Goal: Transaction & Acquisition: Purchase product/service

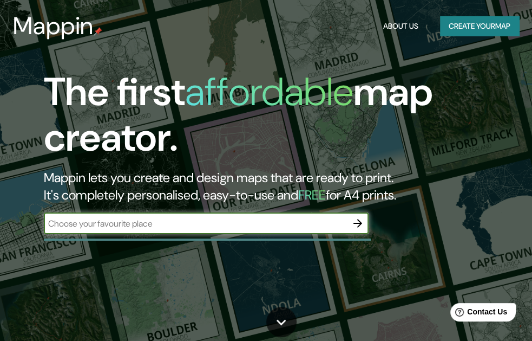
click at [178, 223] on input "text" at bounding box center [195, 223] width 303 height 12
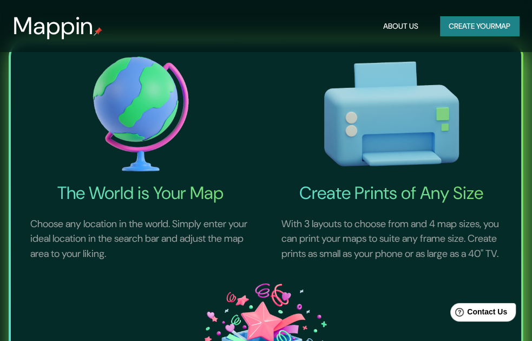
scroll to position [381, 0]
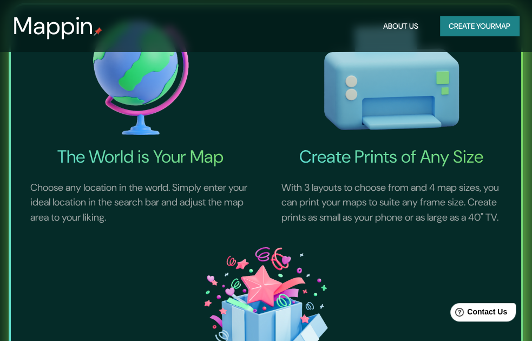
type input "PATIO [GEOGRAPHIC_DATA]"
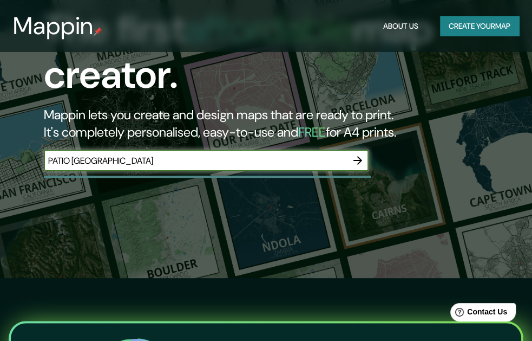
scroll to position [0, 0]
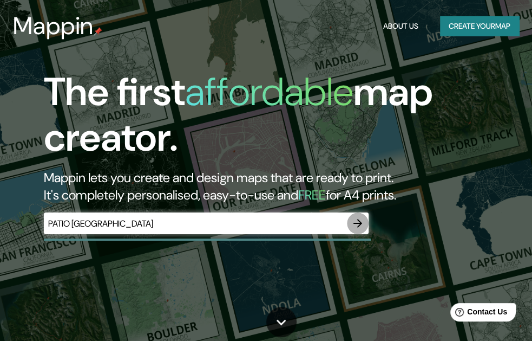
click at [355, 224] on icon "button" at bounding box center [357, 223] width 13 height 13
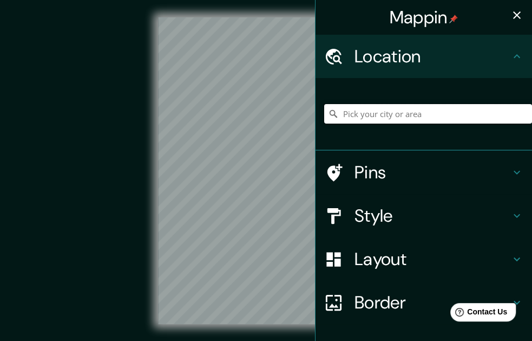
click at [359, 112] on input "Pick your city or area" at bounding box center [428, 113] width 208 height 19
click at [402, 118] on input "Pick your city or area" at bounding box center [428, 113] width 208 height 19
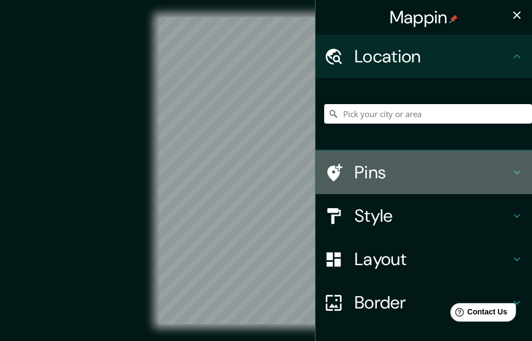
click at [511, 173] on icon at bounding box center [517, 172] width 13 height 13
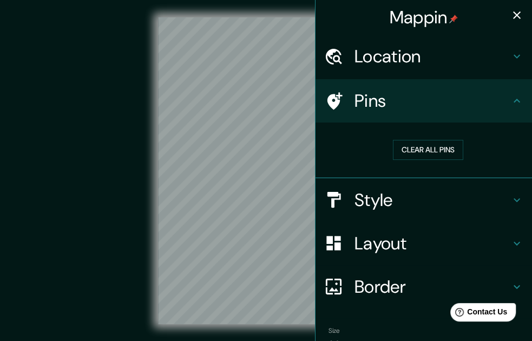
click at [514, 101] on icon at bounding box center [517, 101] width 6 height 4
click at [514, 100] on icon at bounding box center [517, 101] width 6 height 4
click at [515, 15] on icon "button" at bounding box center [517, 15] width 13 height 13
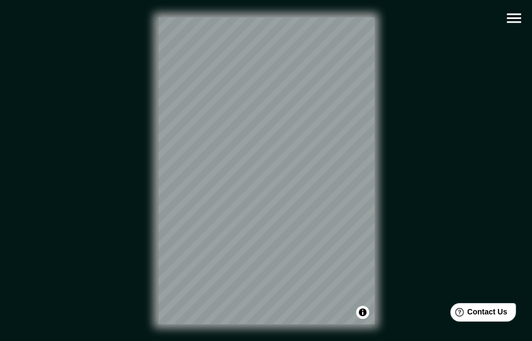
click at [506, 11] on icon "button" at bounding box center [514, 18] width 19 height 19
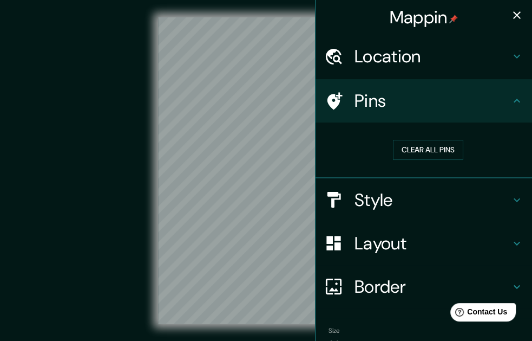
click at [450, 56] on h4 "Location" at bounding box center [433, 56] width 156 height 22
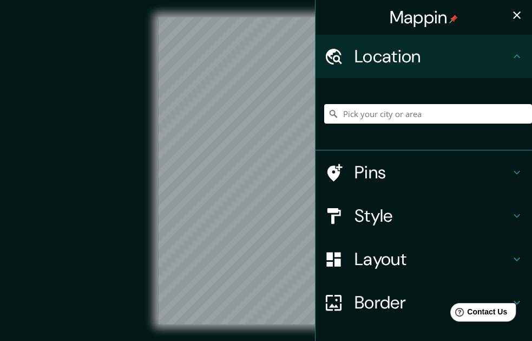
click at [450, 56] on h4 "Location" at bounding box center [433, 56] width 156 height 22
click at [400, 211] on h4 "Style" at bounding box center [433, 216] width 156 height 22
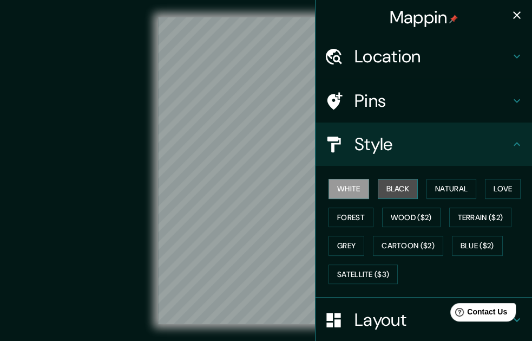
click at [390, 189] on button "Black" at bounding box center [398, 189] width 41 height 20
click at [341, 191] on button "White" at bounding box center [349, 189] width 41 height 20
click at [444, 183] on button "Natural" at bounding box center [452, 189] width 50 height 20
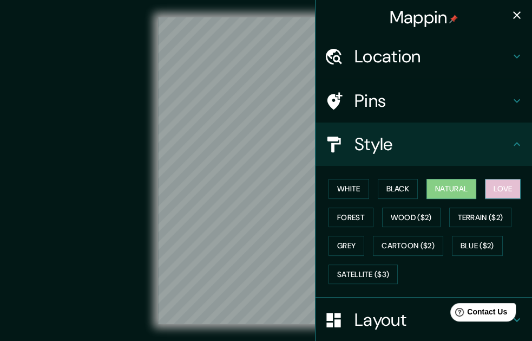
click at [496, 185] on button "Love" at bounding box center [503, 189] width 36 height 20
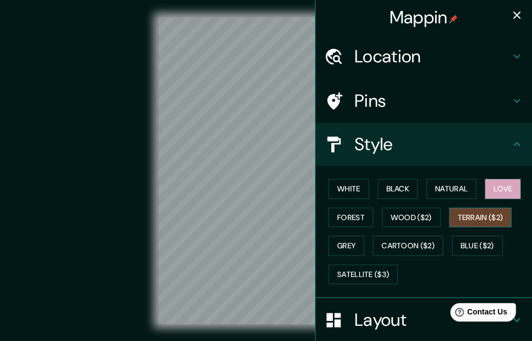
click at [478, 213] on button "Terrain ($2)" at bounding box center [480, 217] width 63 height 20
click at [358, 217] on button "Forest" at bounding box center [351, 217] width 45 height 20
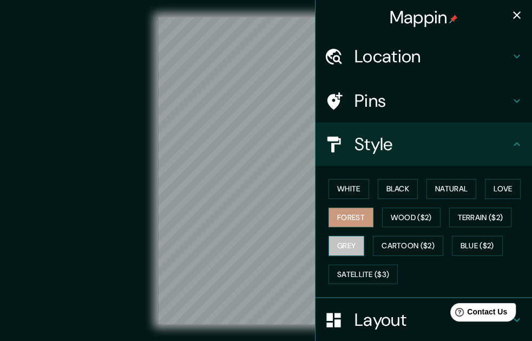
click at [338, 246] on button "Grey" at bounding box center [347, 246] width 36 height 20
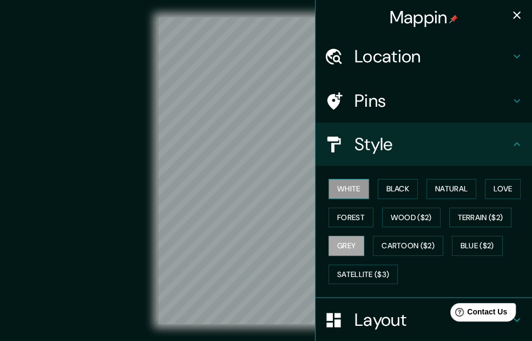
click at [352, 189] on button "White" at bounding box center [349, 189] width 41 height 20
click at [495, 140] on h4 "Style" at bounding box center [433, 144] width 156 height 22
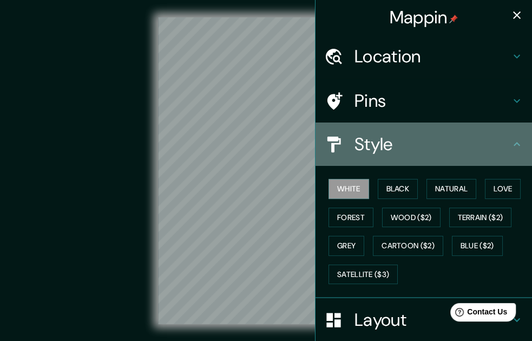
click at [514, 145] on icon at bounding box center [517, 144] width 6 height 4
drag, startPoint x: 508, startPoint y: 143, endPoint x: 506, endPoint y: 158, distance: 14.2
click at [514, 143] on icon at bounding box center [517, 144] width 6 height 4
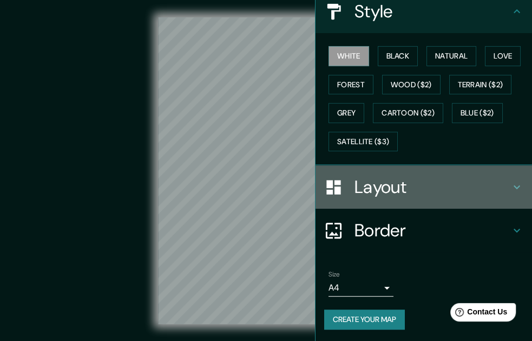
click at [384, 187] on h4 "Layout" at bounding box center [433, 187] width 156 height 22
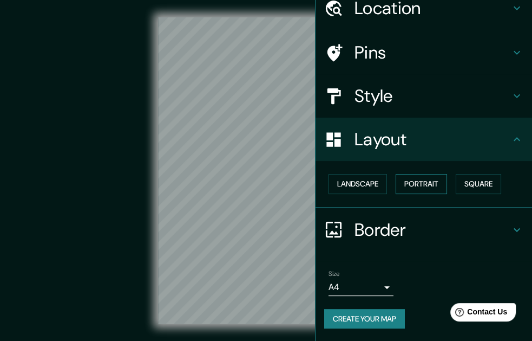
scroll to position [48, 0]
click at [361, 180] on button "Landscape" at bounding box center [358, 184] width 58 height 20
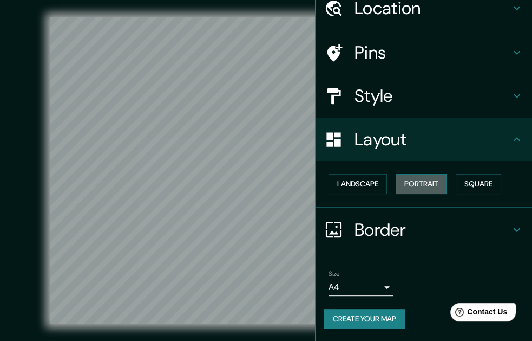
click at [429, 181] on button "Portrait" at bounding box center [421, 184] width 51 height 20
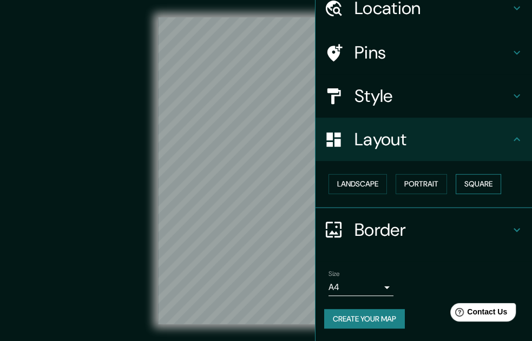
click at [473, 186] on button "Square" at bounding box center [478, 184] width 45 height 20
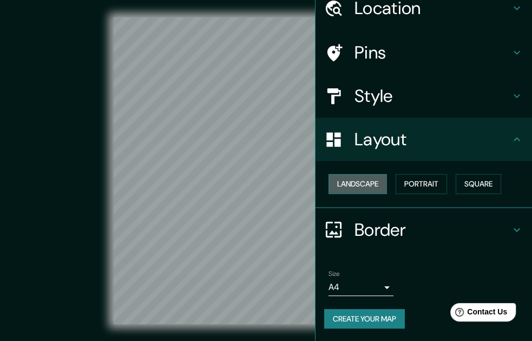
click at [361, 179] on button "Landscape" at bounding box center [358, 184] width 58 height 20
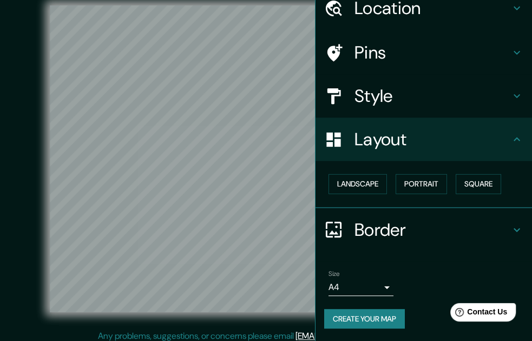
scroll to position [17, 0]
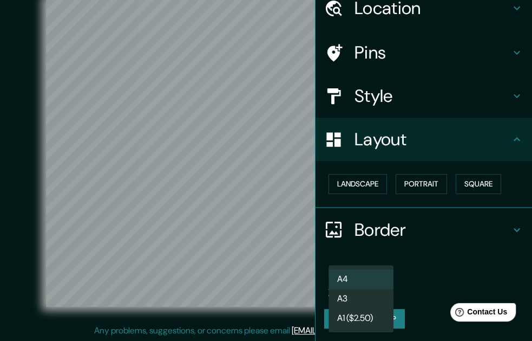
click at [380, 282] on body "Mappin Location Pins Style Layout Landscape Portrait Square Border Choose a bor…" at bounding box center [266, 153] width 532 height 341
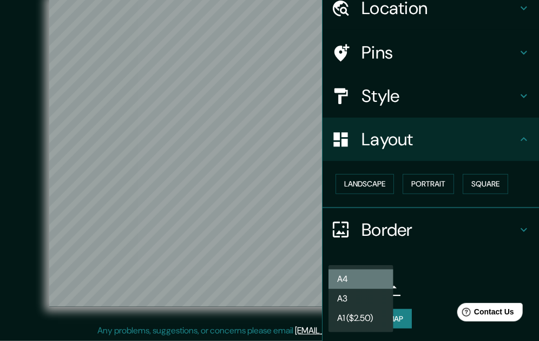
click at [380, 277] on li "A4" at bounding box center [361, 278] width 65 height 19
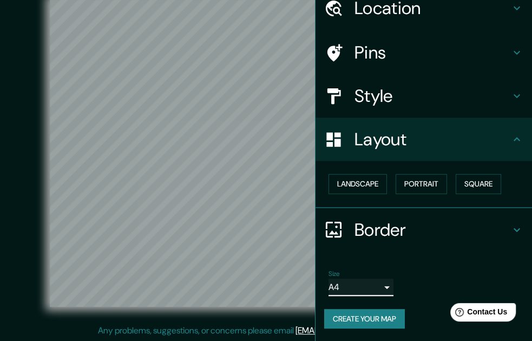
scroll to position [0, 0]
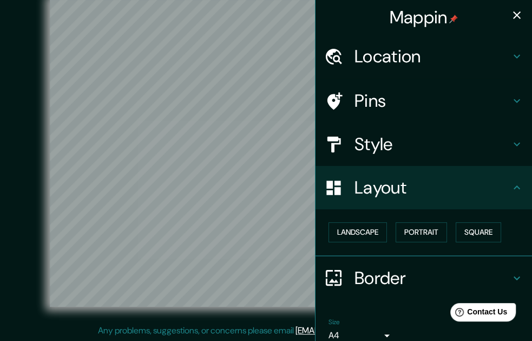
click at [511, 16] on icon "button" at bounding box center [517, 15] width 13 height 13
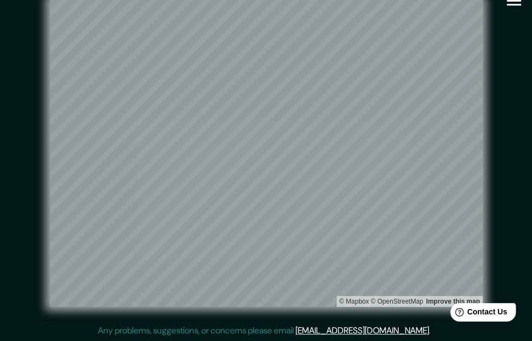
click at [516, 2] on icon "button" at bounding box center [514, 0] width 19 height 19
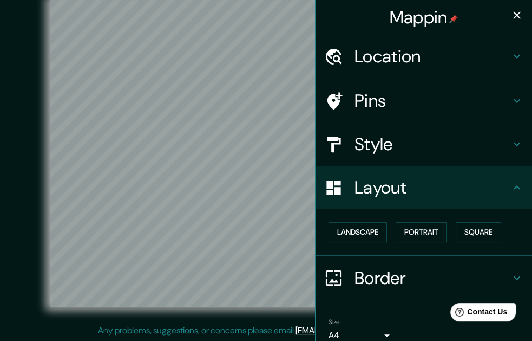
click at [393, 138] on h4 "Style" at bounding box center [433, 144] width 156 height 22
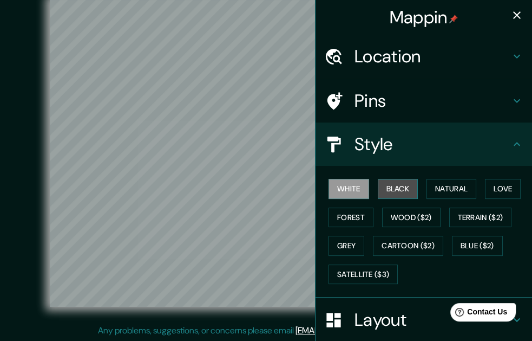
click at [390, 189] on button "Black" at bounding box center [398, 189] width 41 height 20
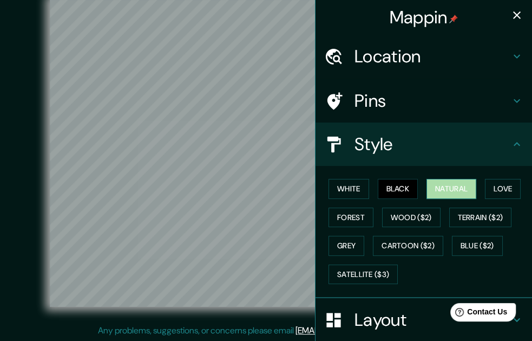
click at [439, 191] on button "Natural" at bounding box center [452, 189] width 50 height 20
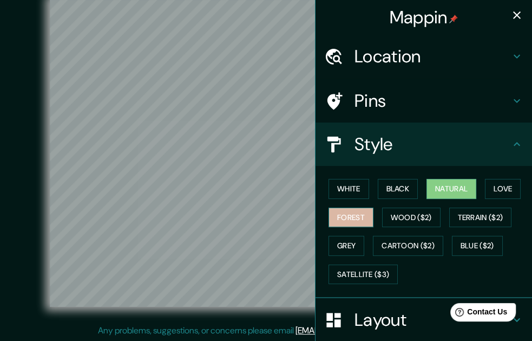
click at [354, 213] on button "Forest" at bounding box center [351, 217] width 45 height 20
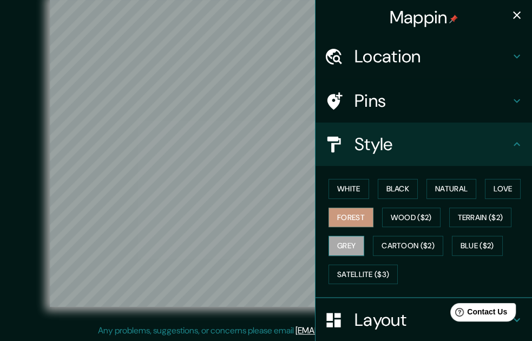
click at [329, 242] on button "Grey" at bounding box center [347, 246] width 36 height 20
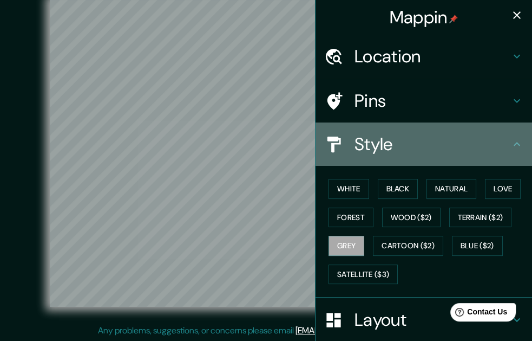
click at [481, 142] on h4 "Style" at bounding box center [433, 144] width 156 height 22
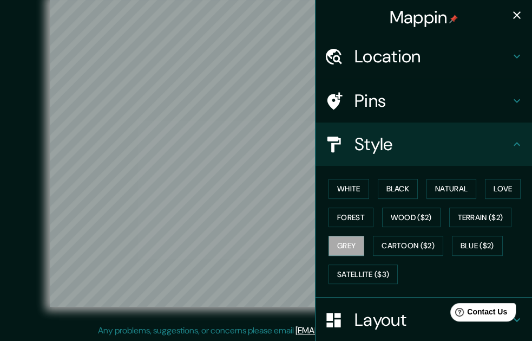
click at [476, 96] on h4 "Pins" at bounding box center [433, 101] width 156 height 22
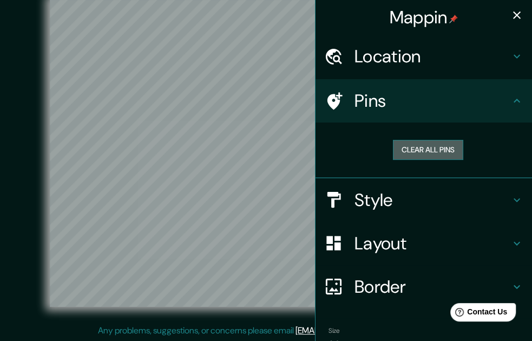
click at [431, 151] on button "Clear all pins" at bounding box center [428, 150] width 70 height 20
click at [437, 101] on h4 "Pins" at bounding box center [433, 101] width 156 height 22
click at [410, 238] on h4 "Layout" at bounding box center [433, 243] width 156 height 22
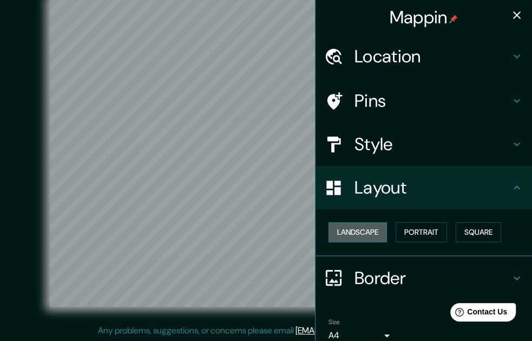
click at [362, 234] on button "Landscape" at bounding box center [358, 232] width 58 height 20
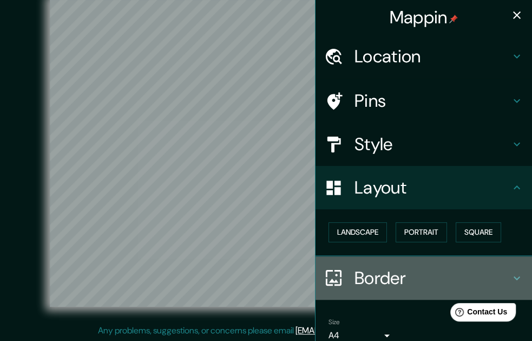
click at [383, 276] on h4 "Border" at bounding box center [433, 278] width 156 height 22
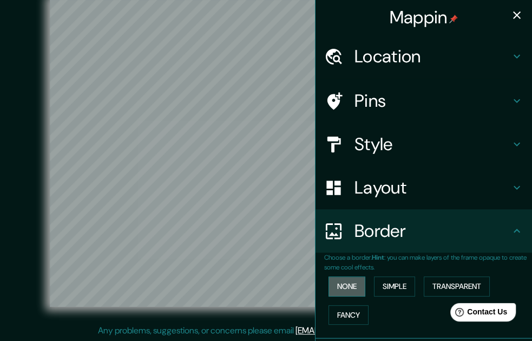
click at [345, 283] on button "None" at bounding box center [347, 286] width 37 height 20
click at [394, 284] on button "Simple" at bounding box center [394, 286] width 41 height 20
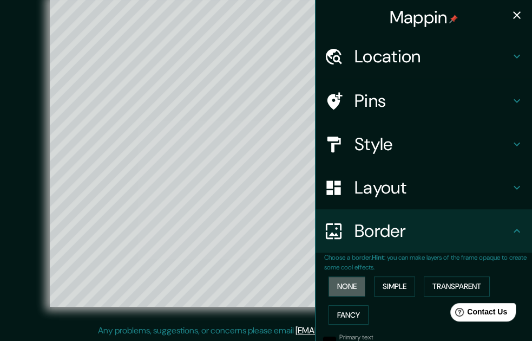
drag, startPoint x: 344, startPoint y: 282, endPoint x: 365, endPoint y: 283, distance: 20.6
click at [344, 282] on button "None" at bounding box center [347, 286] width 37 height 20
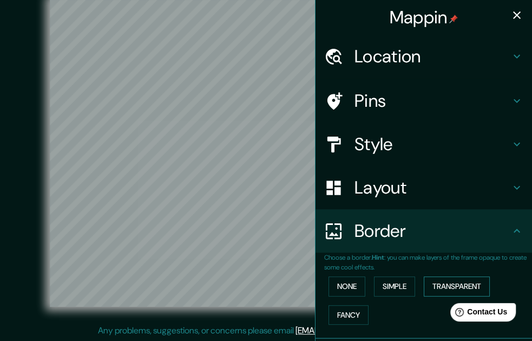
click at [440, 284] on button "Transparent" at bounding box center [457, 286] width 66 height 20
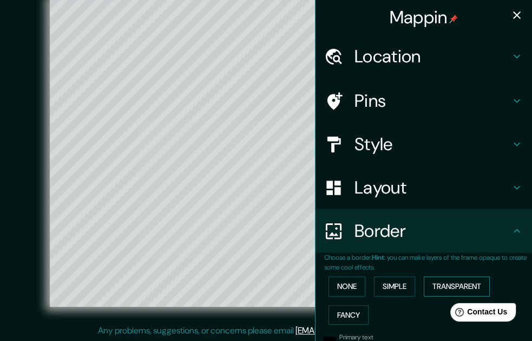
click at [440, 284] on button "Transparent" at bounding box center [457, 286] width 66 height 20
click at [340, 283] on button "None" at bounding box center [347, 286] width 37 height 20
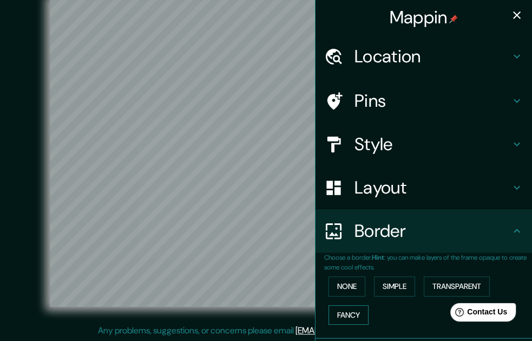
click at [337, 312] on button "Fancy" at bounding box center [349, 315] width 40 height 20
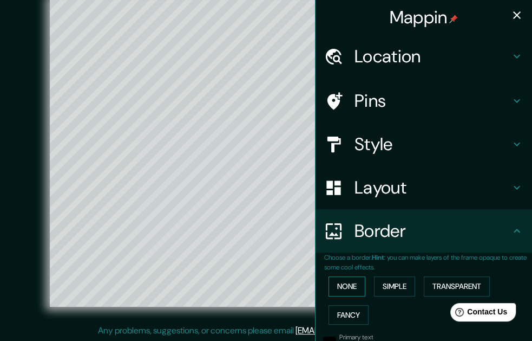
click at [343, 286] on button "None" at bounding box center [347, 286] width 37 height 20
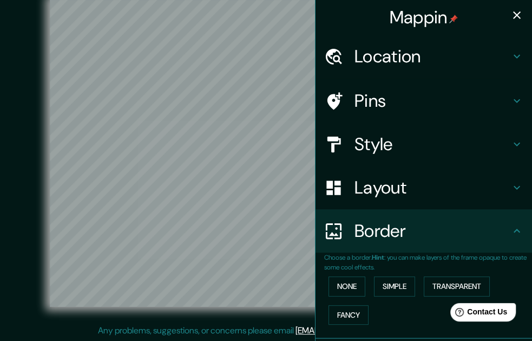
click at [511, 11] on icon "button" at bounding box center [517, 15] width 13 height 13
